Goal: Task Accomplishment & Management: Manage account settings

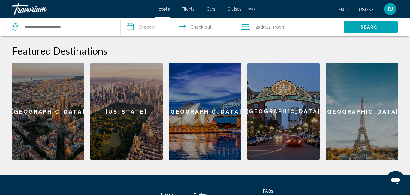
scroll to position [157, 0]
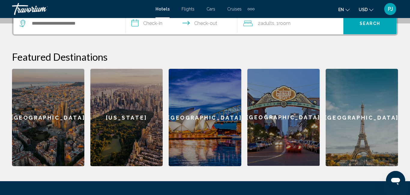
click at [350, 12] on ul "en English Español Français Italiano Português русский USD USD ($) MXN (Mex$) C…" at bounding box center [360, 9] width 44 height 10
click at [347, 9] on icon "Change language" at bounding box center [348, 10] width 4 height 4
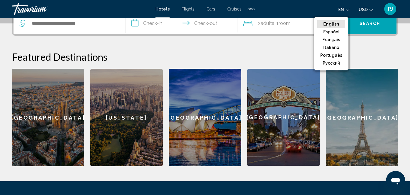
click at [347, 9] on icon "Change language" at bounding box center [348, 10] width 4 height 4
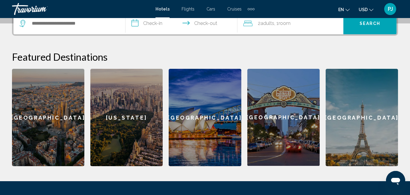
click at [373, 11] on icon "Change currency" at bounding box center [371, 10] width 4 height 4
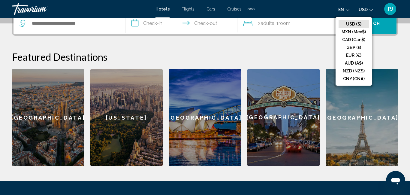
click at [353, 24] on button "USD ($)" at bounding box center [354, 24] width 30 height 8
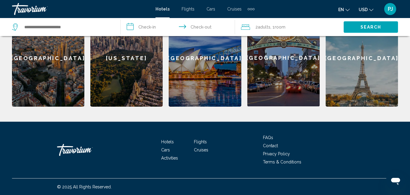
scroll to position [216, 0]
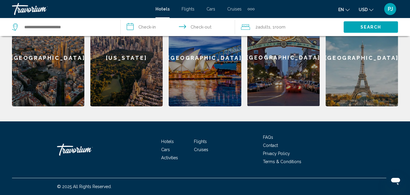
click at [394, 9] on div "PJ" at bounding box center [390, 9] width 12 height 12
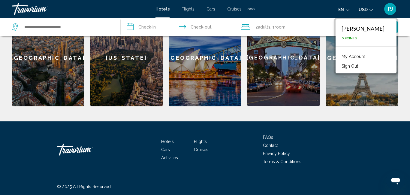
click at [361, 67] on button "Sign Out" at bounding box center [350, 66] width 23 height 8
